Goal: Information Seeking & Learning: Learn about a topic

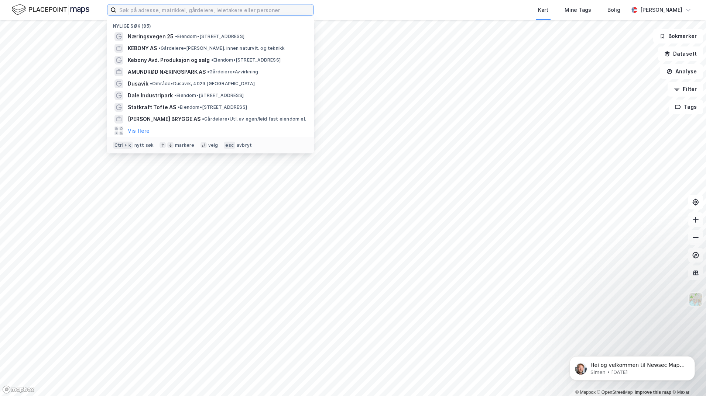
click at [129, 10] on input at bounding box center [214, 9] width 197 height 11
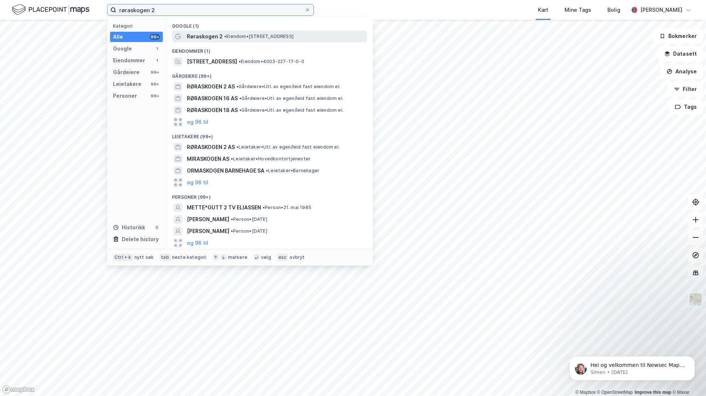
type input "røraskogen 2"
click at [254, 41] on div "Røraskogen 2 • Eiendom • [STREET_ADDRESS]" at bounding box center [276, 36] width 179 height 9
